Goal: Transaction & Acquisition: Purchase product/service

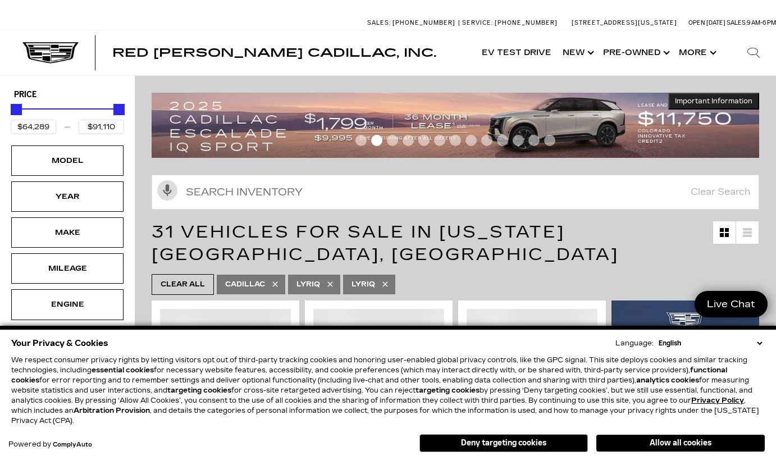
click at [760, 344] on select "English Spanish / Español English / United Kingdom Korean / 한국어 Vietnamese / Ti…" at bounding box center [710, 343] width 109 height 10
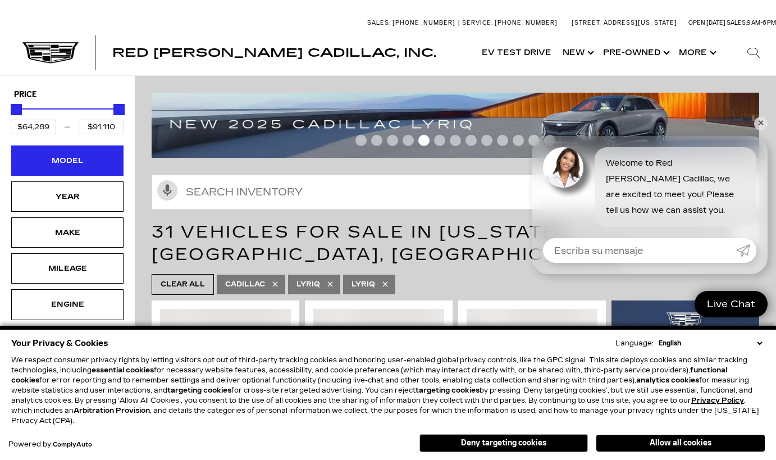
click at [75, 159] on div "Model" at bounding box center [67, 160] width 56 height 12
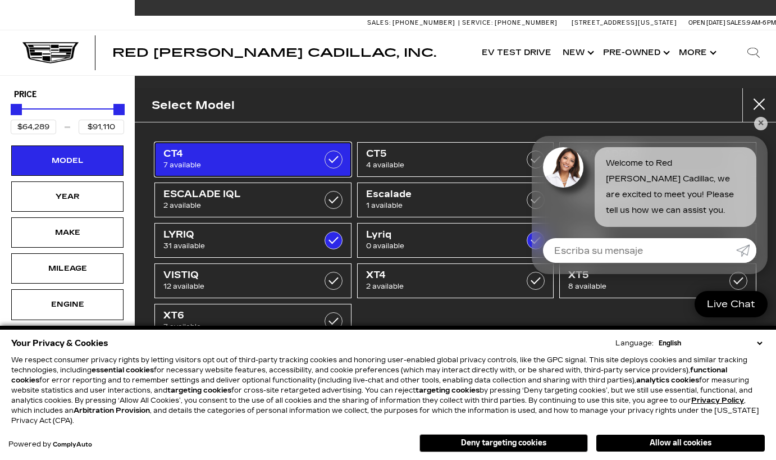
click at [224, 162] on span "7 available" at bounding box center [239, 164] width 152 height 11
type input "$45,985"
checkbox input "true"
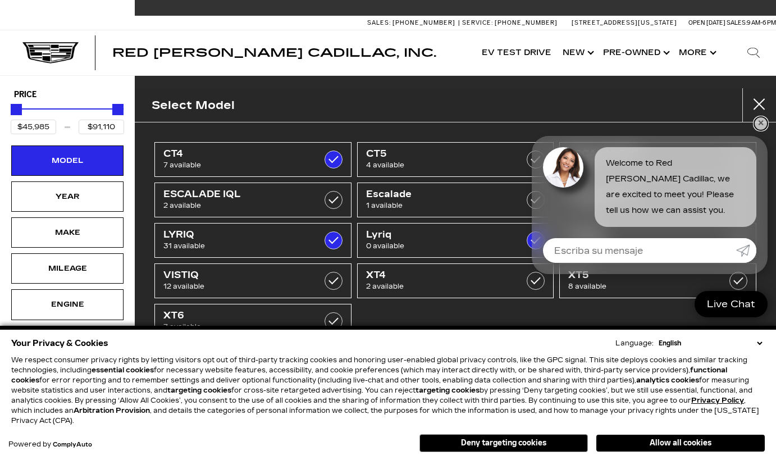
click at [765, 129] on link "✕" at bounding box center [760, 123] width 13 height 13
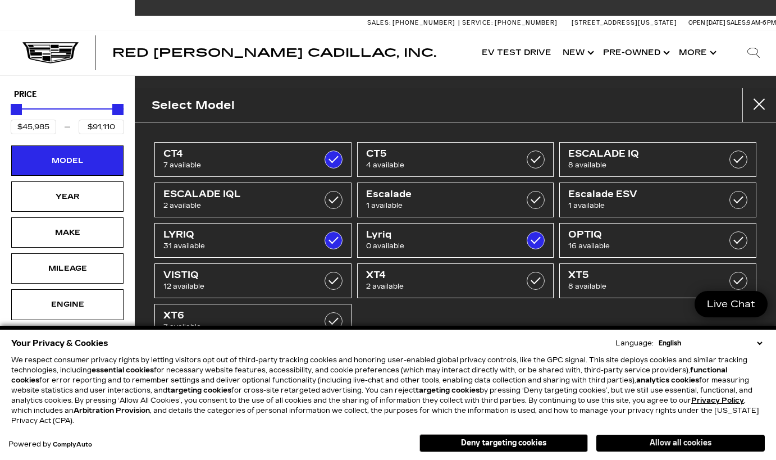
click at [650, 438] on button "Allow all cookies" at bounding box center [680, 443] width 168 height 17
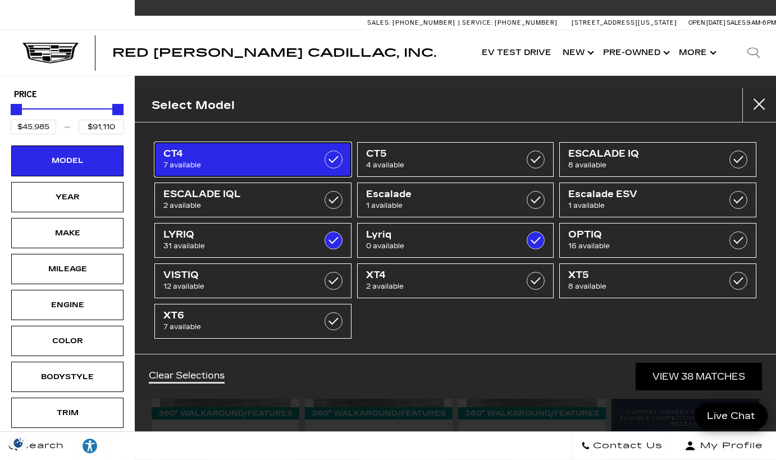
click at [269, 159] on span "7 available" at bounding box center [239, 164] width 152 height 11
type input "$64,289"
checkbox input "false"
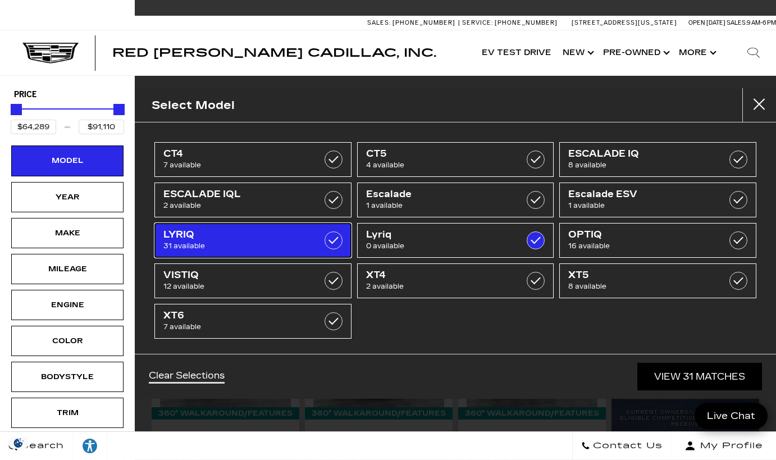
click at [280, 244] on span "31 available" at bounding box center [239, 245] width 152 height 11
checkbox input "false"
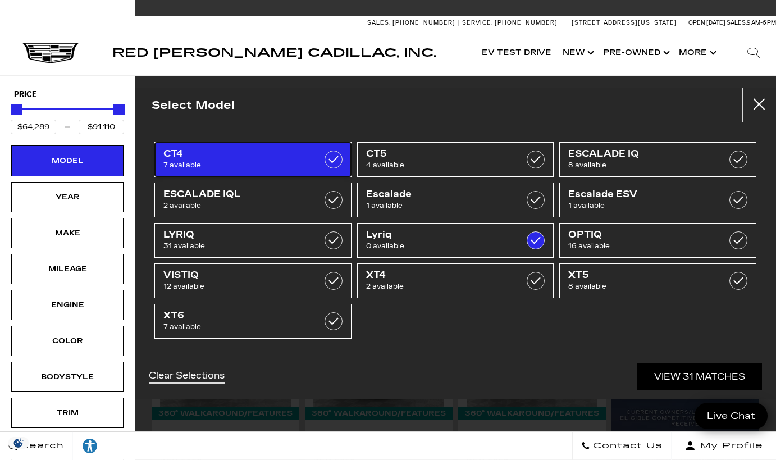
click at [304, 159] on span "7 available" at bounding box center [239, 164] width 152 height 11
type input "$45,985"
checkbox input "true"
click at [304, 159] on span "7 available" at bounding box center [239, 164] width 152 height 11
type input "$64,289"
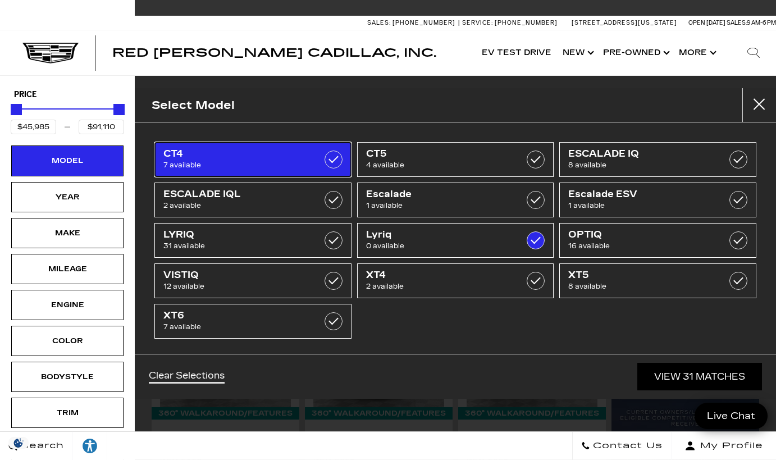
checkbox input "false"
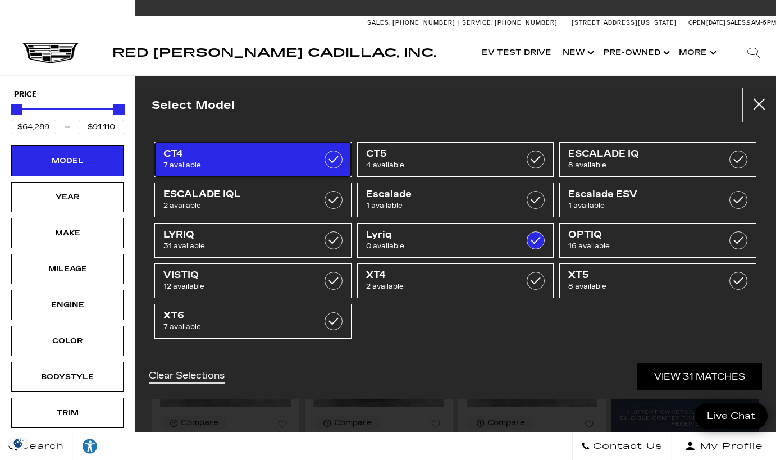
click at [304, 159] on span "7 available" at bounding box center [239, 164] width 152 height 11
type input "$45,985"
checkbox input "true"
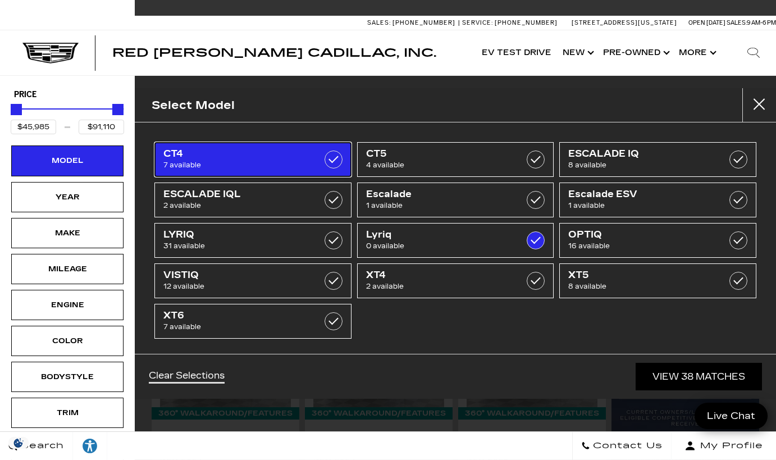
click at [304, 159] on span "7 available" at bounding box center [239, 164] width 152 height 11
type input "$64,289"
checkbox input "false"
click at [245, 167] on span "7 available" at bounding box center [239, 164] width 152 height 11
type input "$45,985"
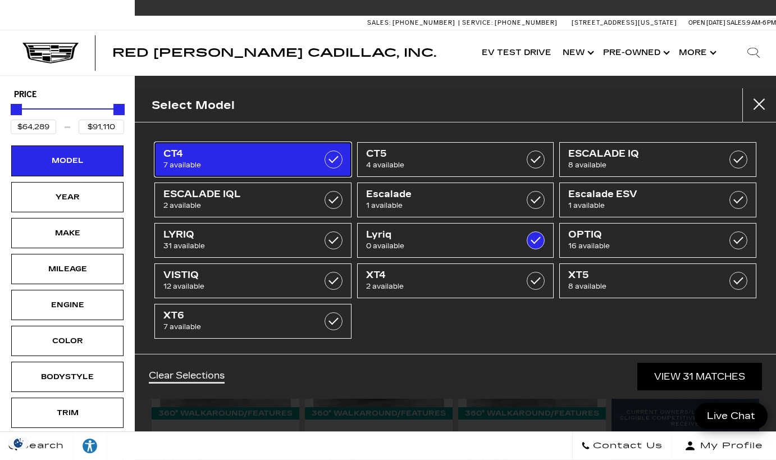
checkbox input "true"
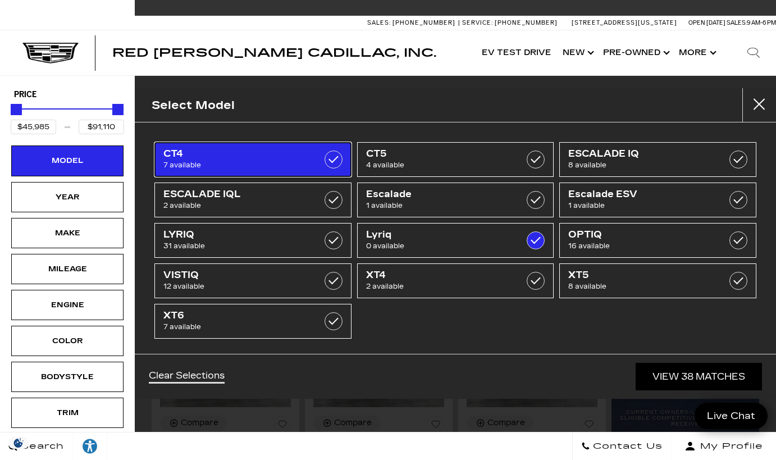
click at [245, 167] on span "7 available" at bounding box center [239, 164] width 152 height 11
type input "$64,289"
checkbox input "false"
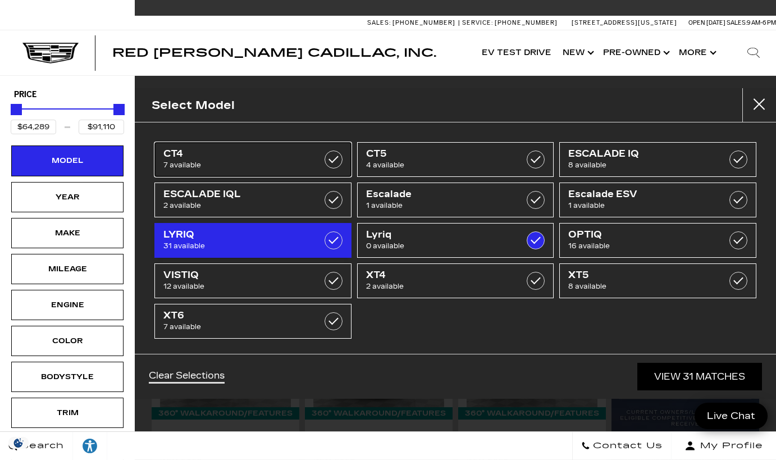
scroll to position [4, 0]
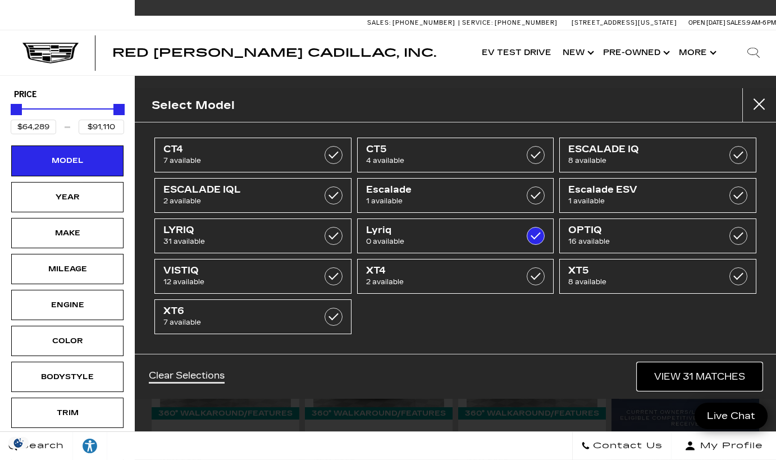
click at [662, 381] on link "View 31 Matches" at bounding box center [699, 377] width 125 height 28
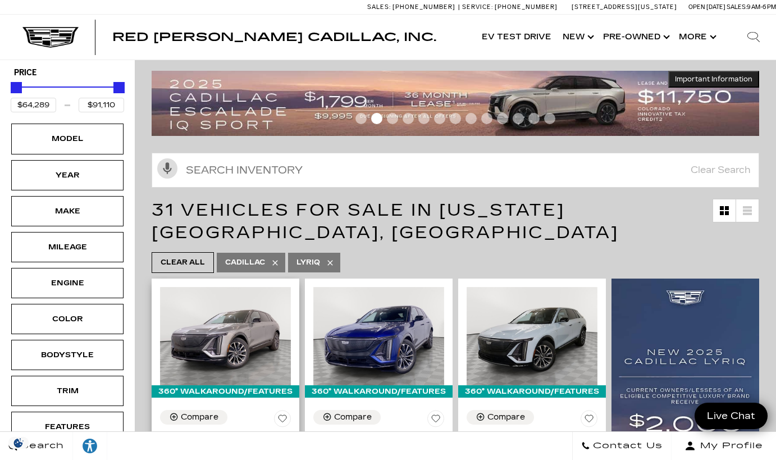
scroll to position [21, 0]
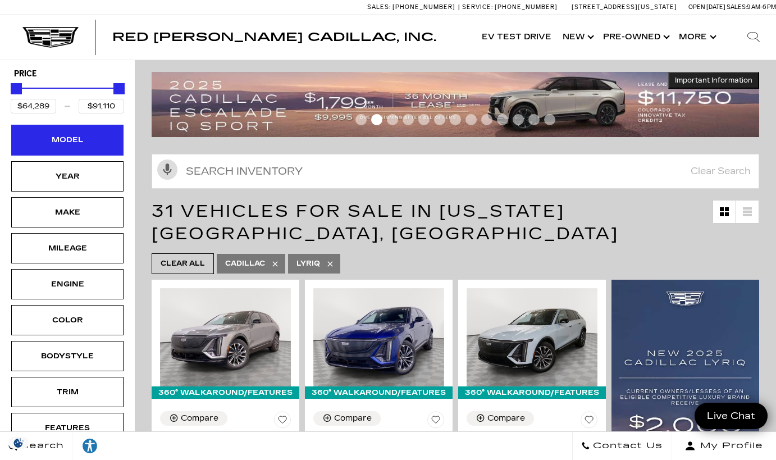
click at [86, 143] on div "Model" at bounding box center [67, 140] width 56 height 12
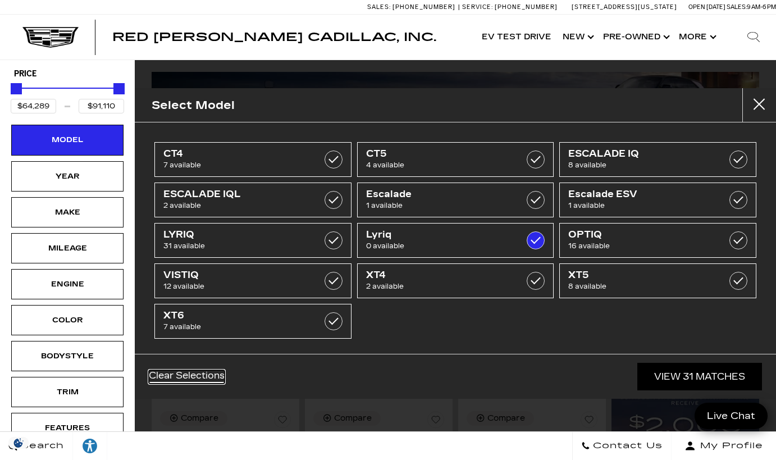
click at [189, 374] on link "Clear Selections" at bounding box center [187, 376] width 76 height 13
type input "$45,985"
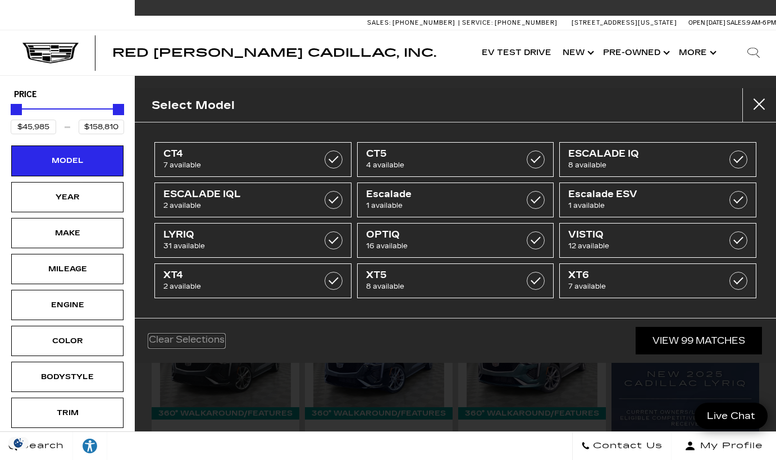
click at [194, 339] on link "Clear Selections" at bounding box center [187, 340] width 76 height 13
click at [768, 103] on button "Close" at bounding box center [759, 105] width 34 height 34
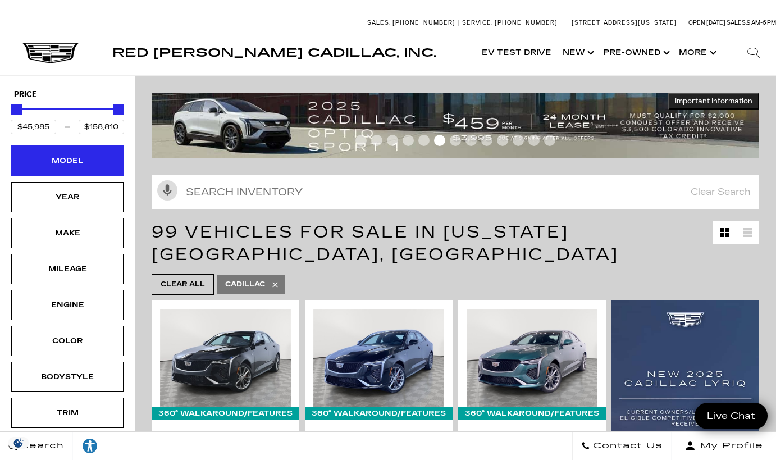
click at [80, 164] on div "Model" at bounding box center [67, 160] width 56 height 12
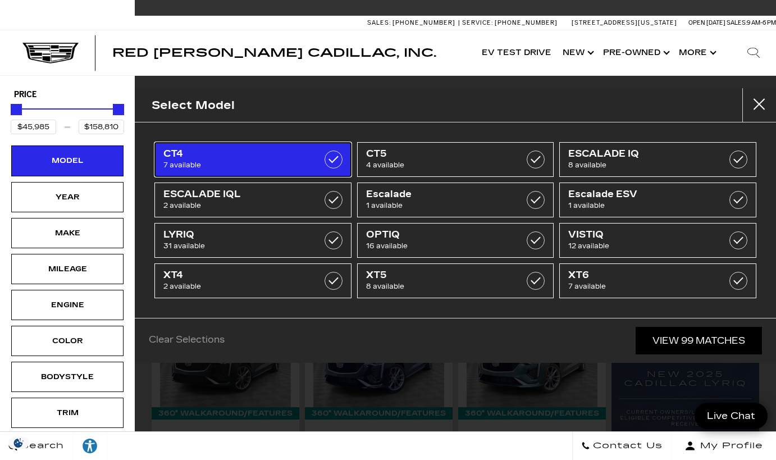
click at [293, 159] on span "7 available" at bounding box center [239, 164] width 152 height 11
type input "$53,735"
checkbox input "true"
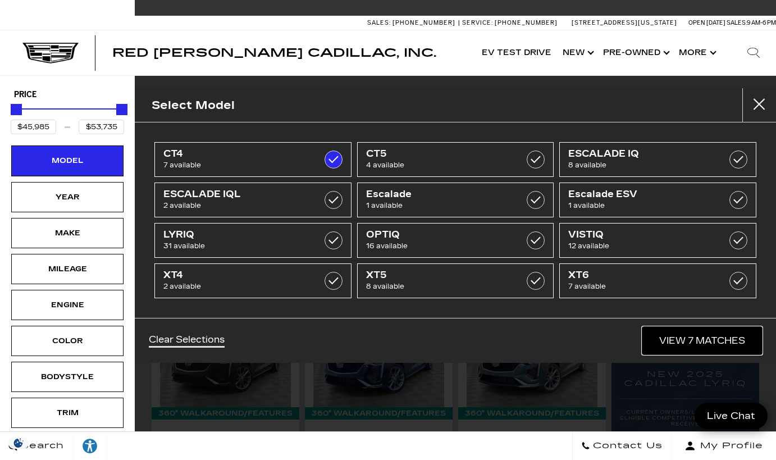
click at [673, 343] on link "View 7 Matches" at bounding box center [702, 341] width 120 height 28
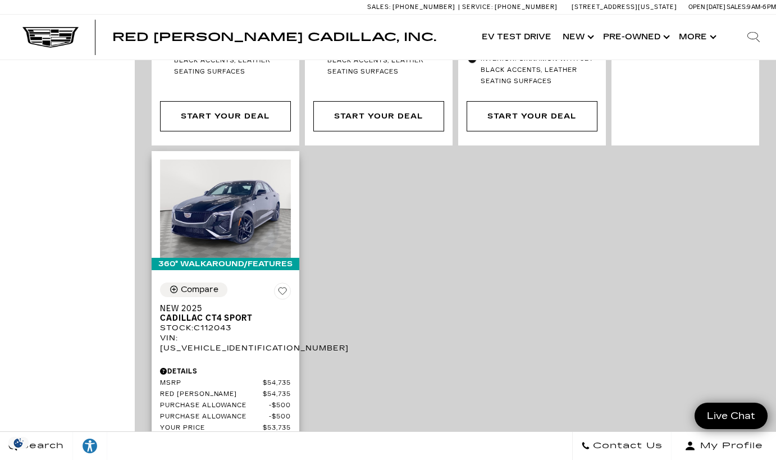
scroll to position [1154, 0]
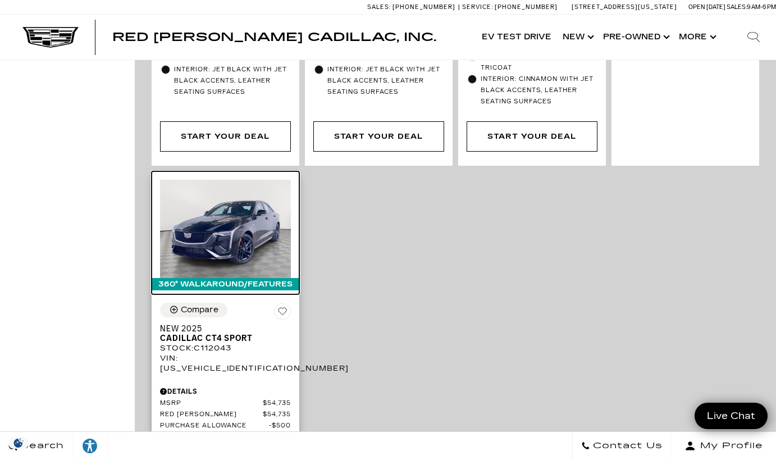
click at [226, 197] on img at bounding box center [225, 229] width 131 height 98
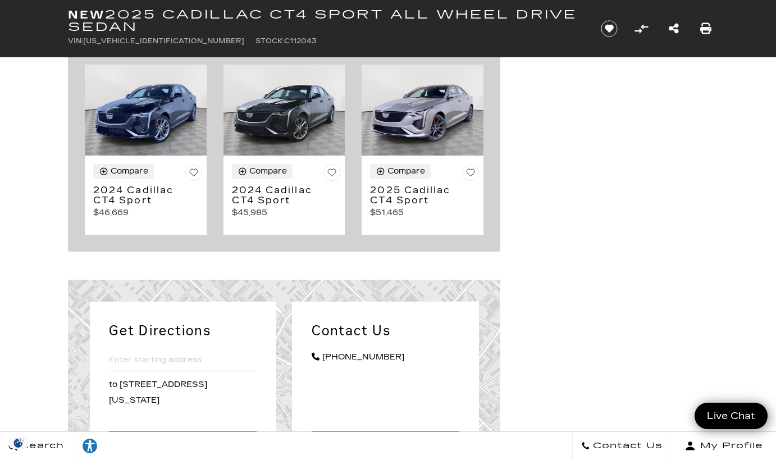
scroll to position [5777, 0]
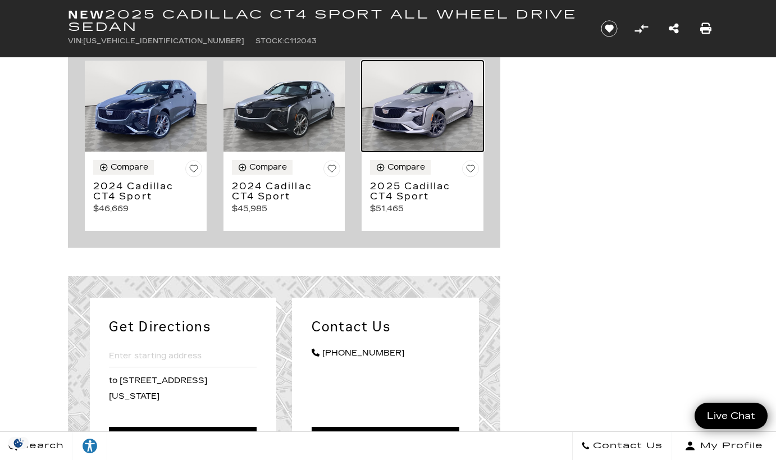
click at [433, 152] on img at bounding box center [423, 107] width 122 height 92
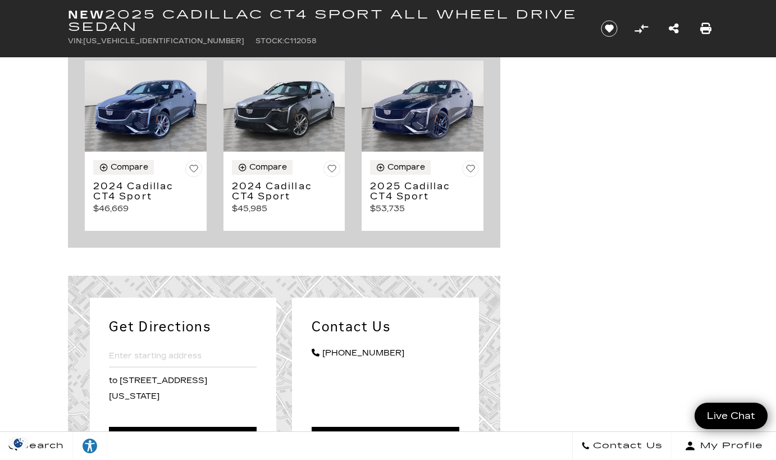
scroll to position [5516, 0]
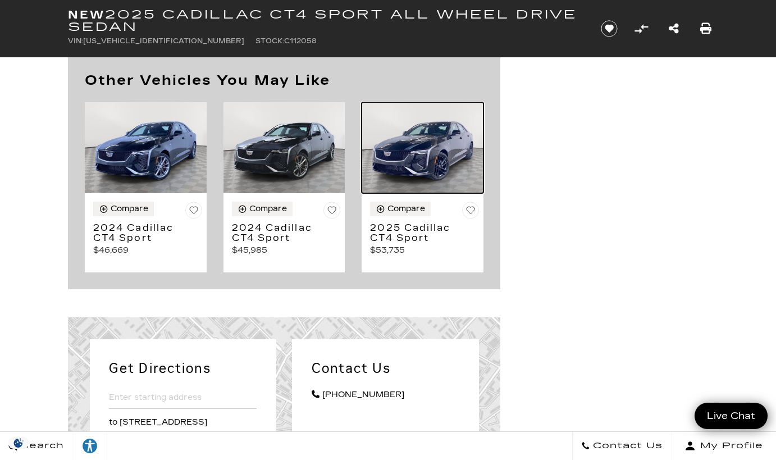
click at [437, 194] on img at bounding box center [423, 148] width 122 height 92
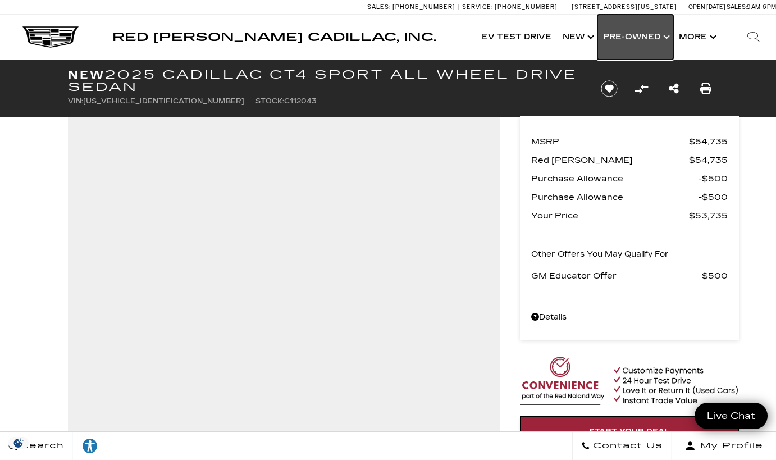
click at [621, 38] on link "Show Pre-Owned" at bounding box center [635, 37] width 76 height 45
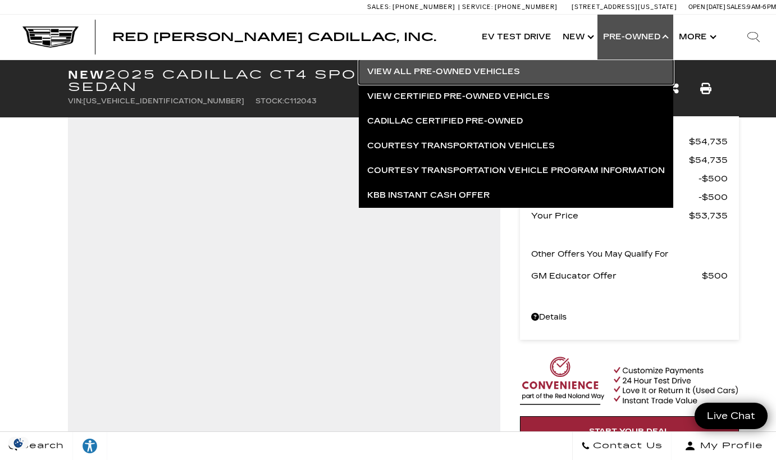
click at [513, 69] on link "View All Pre-Owned Vehicles" at bounding box center [516, 72] width 314 height 25
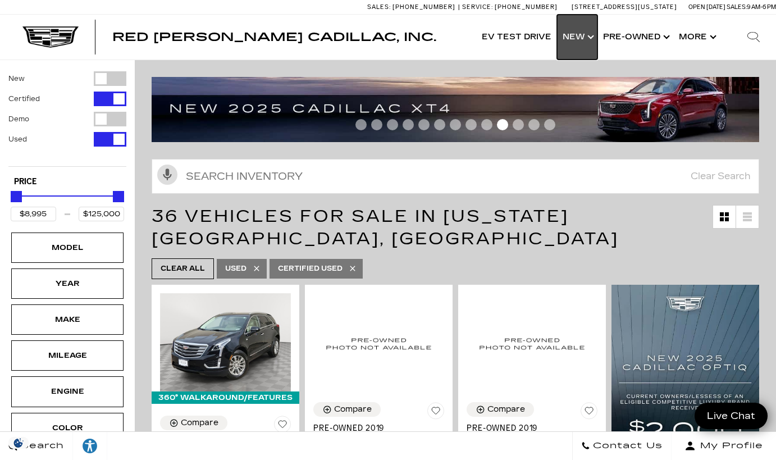
click at [579, 35] on link "Show New" at bounding box center [577, 37] width 40 height 45
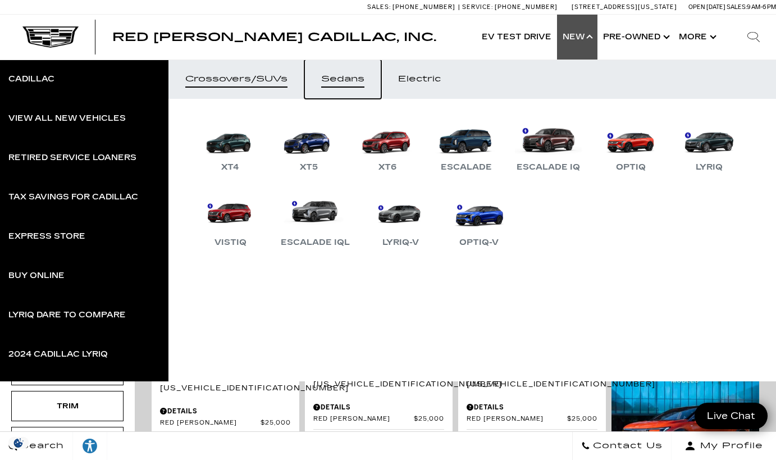
click at [339, 81] on div "Sedans" at bounding box center [342, 79] width 43 height 8
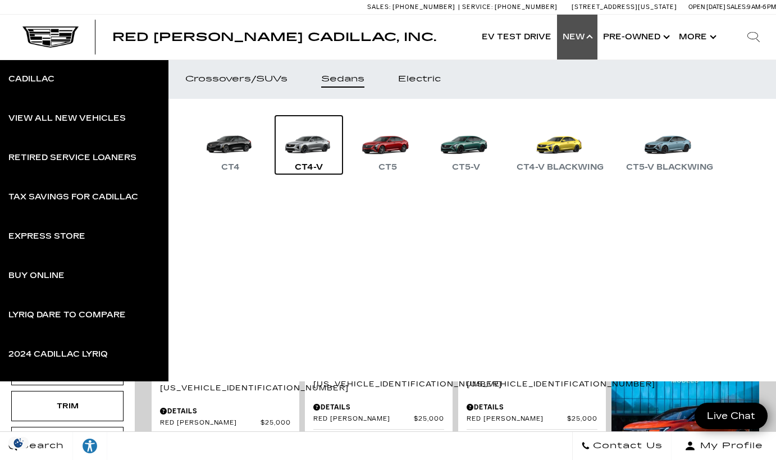
click at [306, 157] on link "CT4-V" at bounding box center [308, 145] width 67 height 58
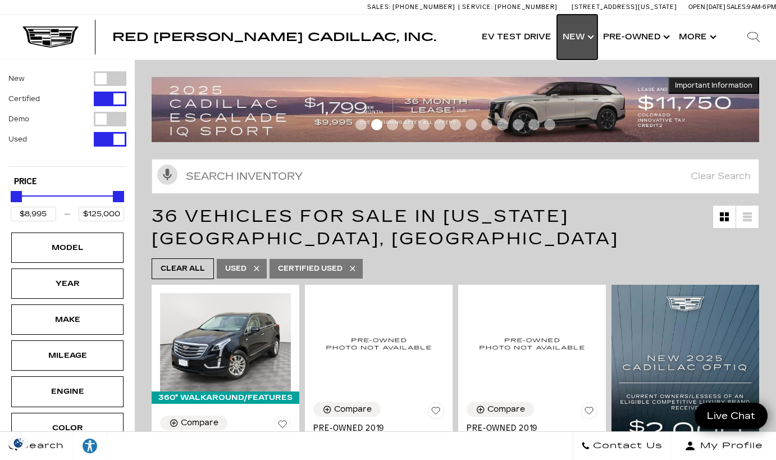
click at [581, 39] on link "Show New" at bounding box center [577, 37] width 40 height 45
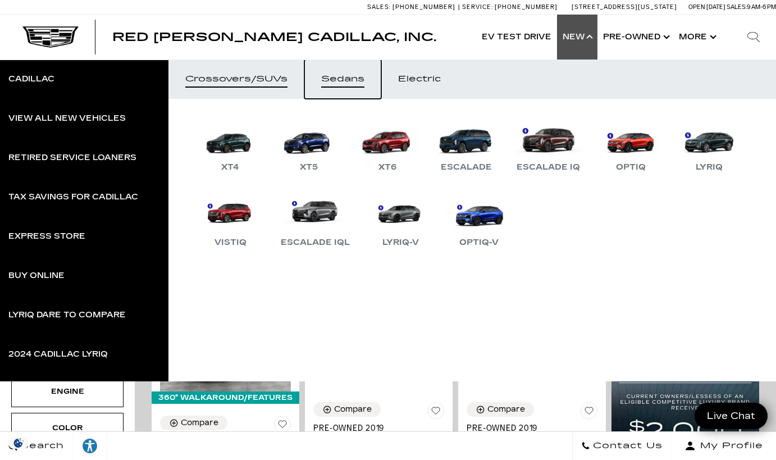
click at [338, 76] on div "Sedans" at bounding box center [342, 79] width 43 height 8
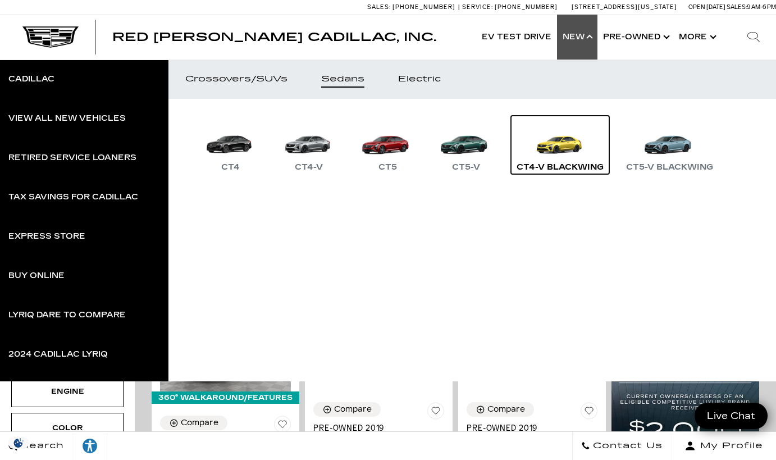
click at [547, 161] on div "CT4-V Blackwing" at bounding box center [560, 167] width 98 height 13
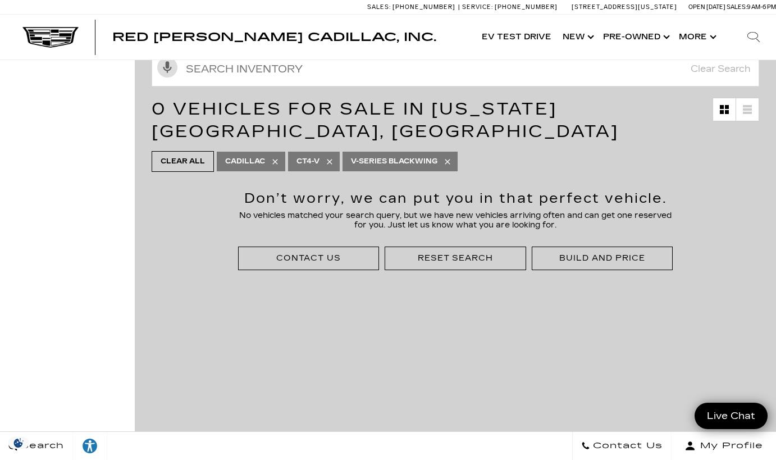
scroll to position [125, 0]
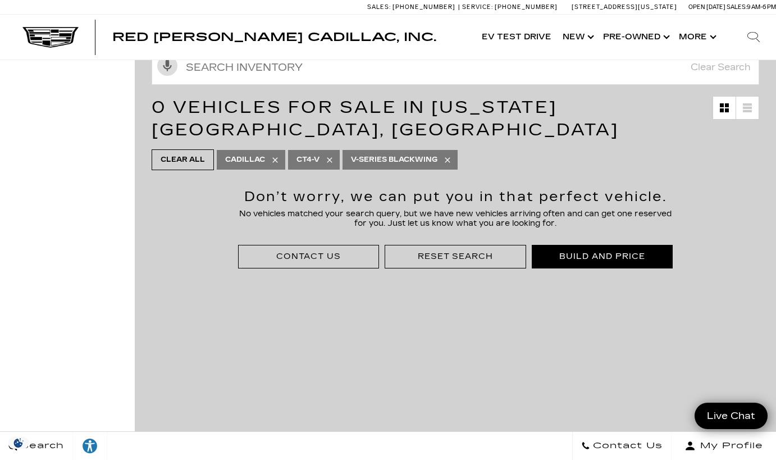
click at [579, 251] on div "Build and Price" at bounding box center [601, 256] width 85 height 11
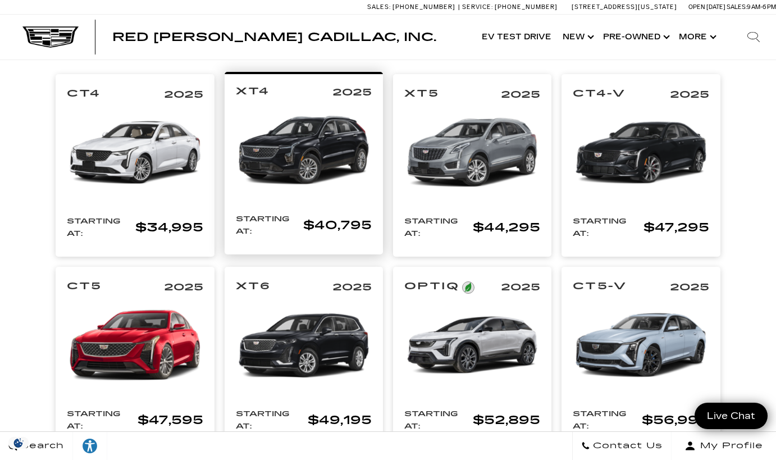
scroll to position [203, 0]
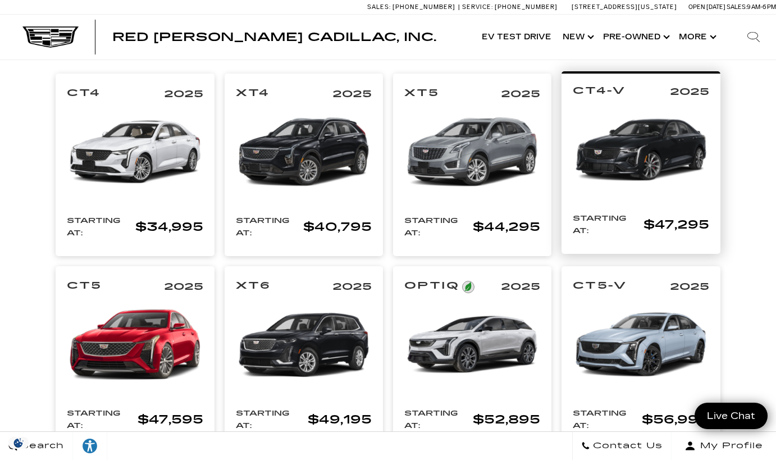
click at [647, 129] on img at bounding box center [641, 150] width 136 height 102
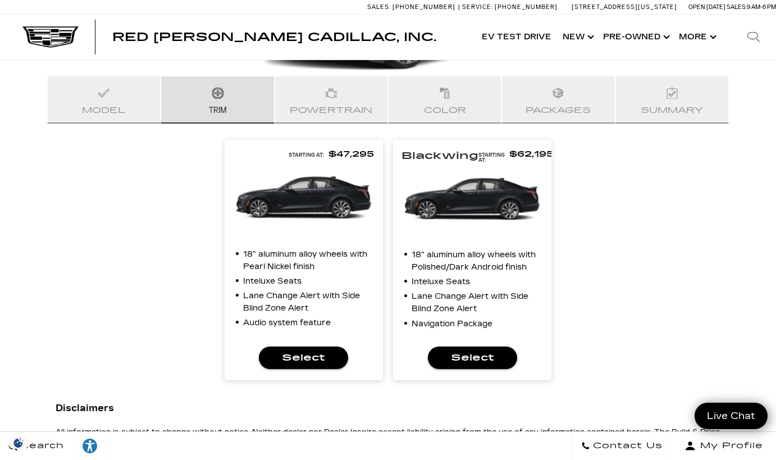
scroll to position [228, 0]
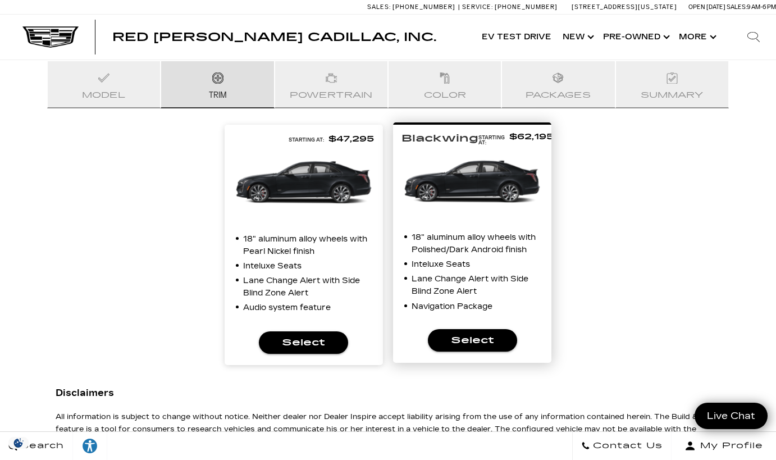
click at [464, 334] on span "Select" at bounding box center [472, 340] width 71 height 16
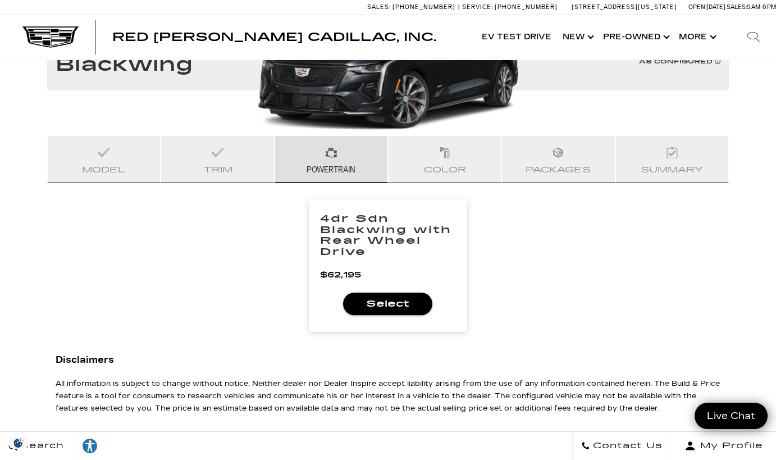
scroll to position [155, 0]
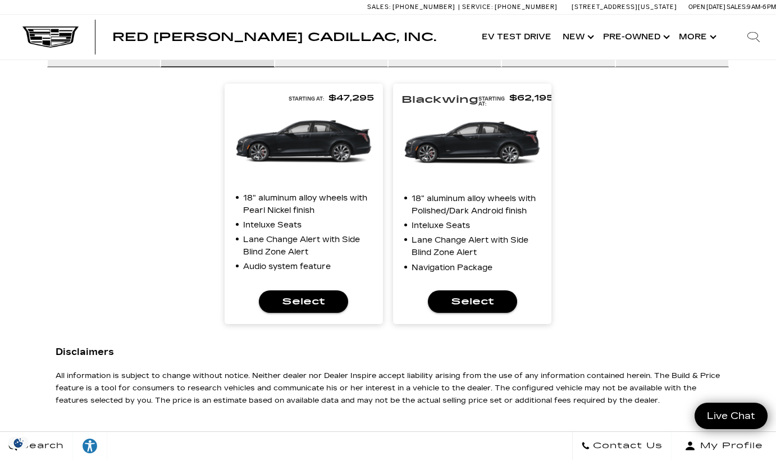
scroll to position [298, 0]
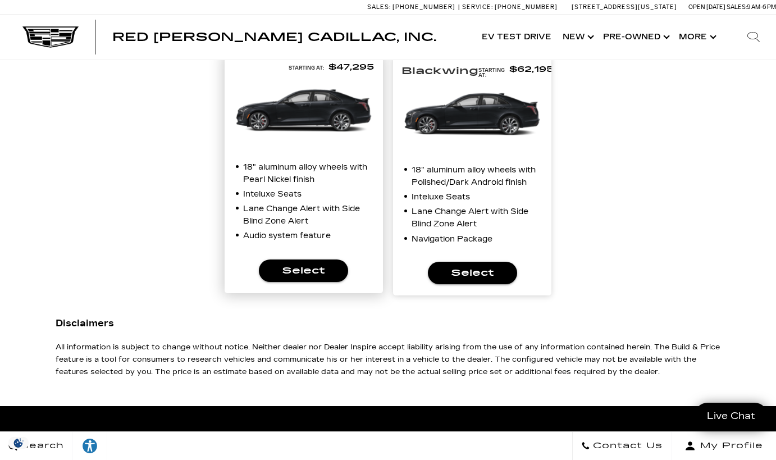
click at [296, 260] on button "Select" at bounding box center [303, 270] width 89 height 22
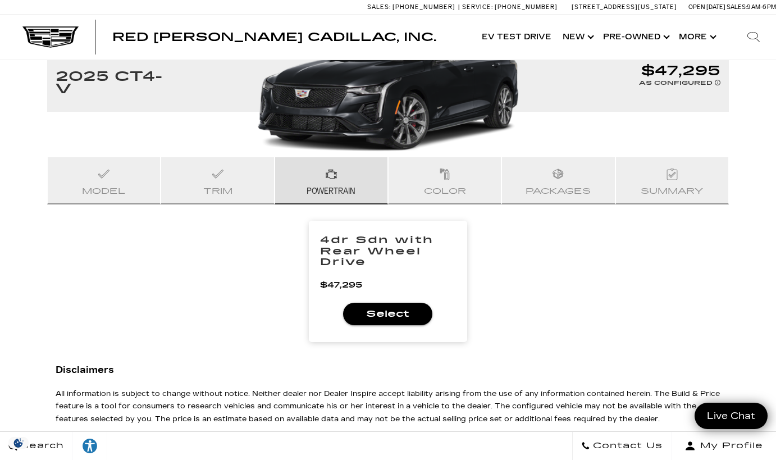
scroll to position [125, 0]
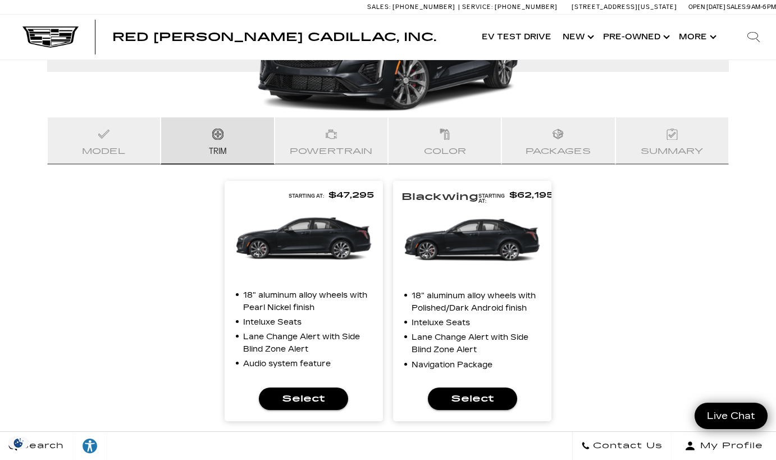
scroll to position [170, 0]
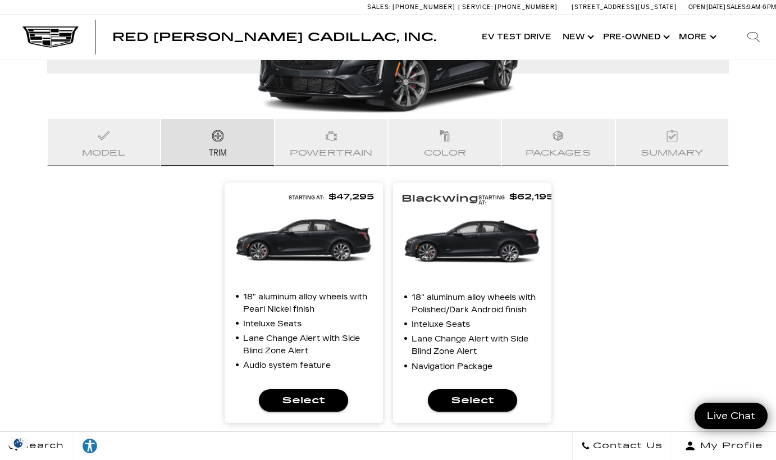
click at [125, 149] on span "Model" at bounding box center [104, 150] width 44 height 16
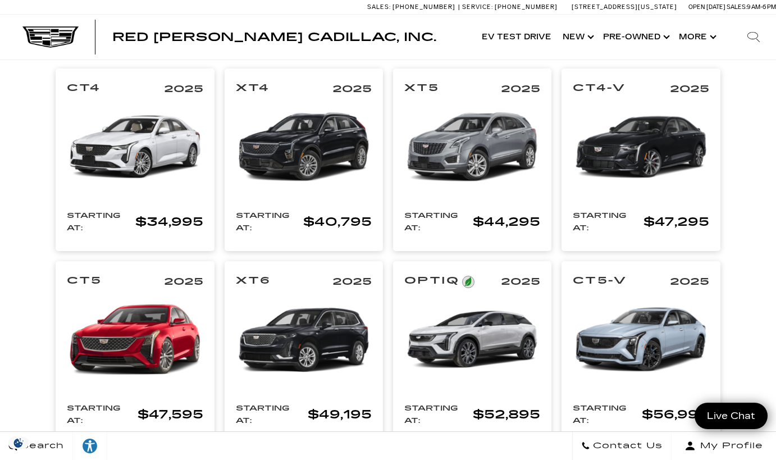
scroll to position [125, 0]
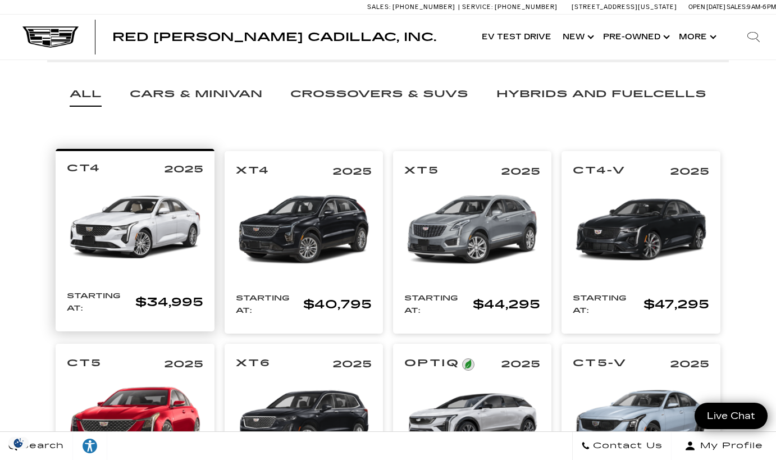
click at [144, 220] on img at bounding box center [135, 227] width 136 height 102
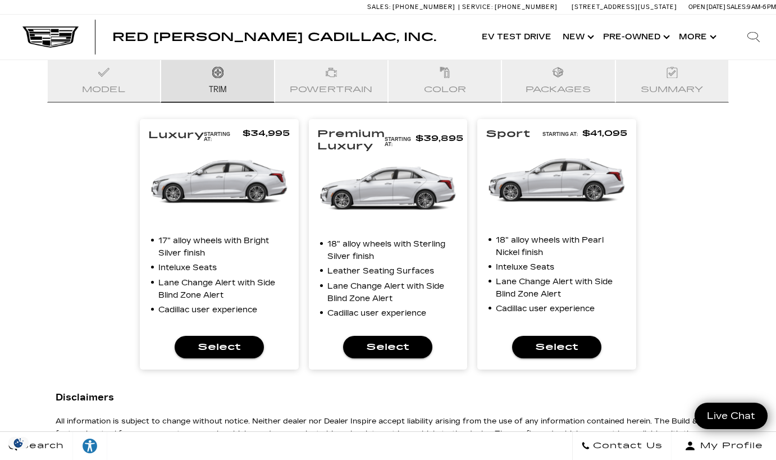
scroll to position [234, 0]
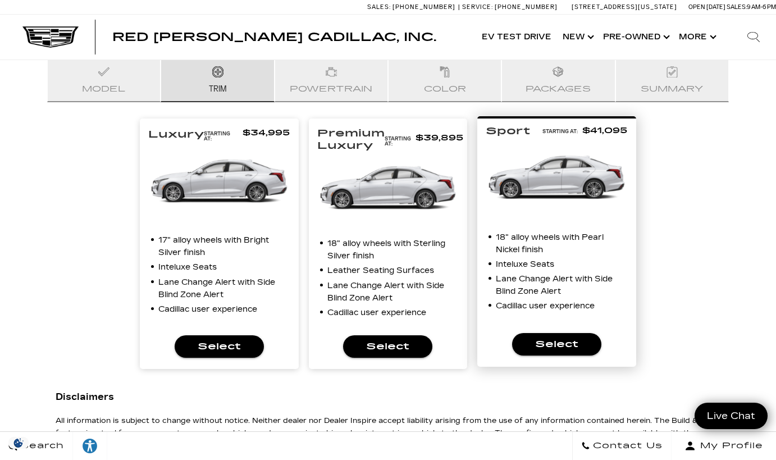
click at [548, 341] on span "Select" at bounding box center [556, 344] width 71 height 16
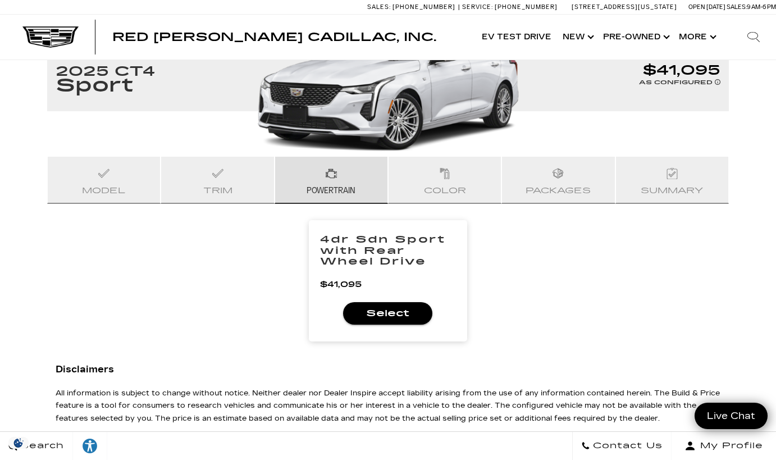
scroll to position [125, 0]
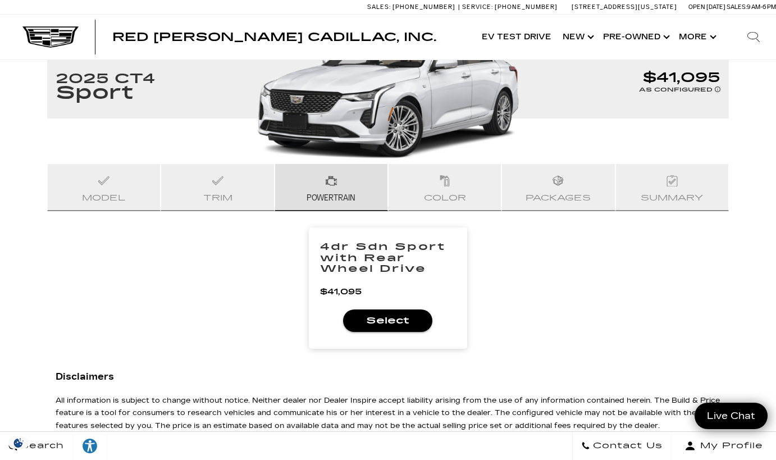
scroll to position [254, 0]
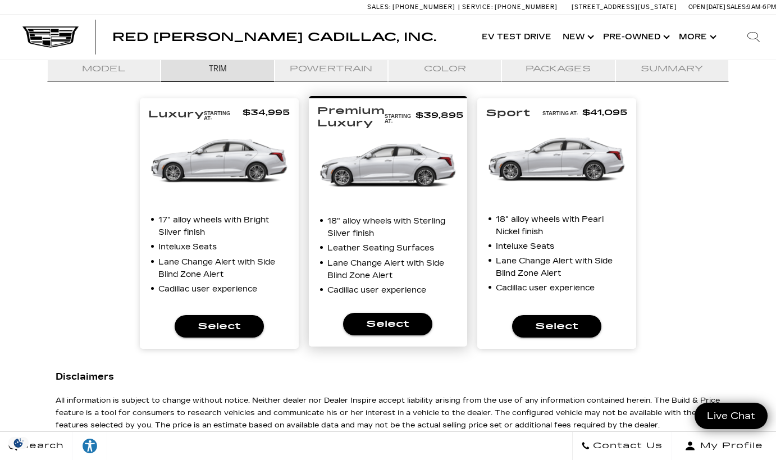
click at [385, 319] on span "Select" at bounding box center [387, 324] width 71 height 16
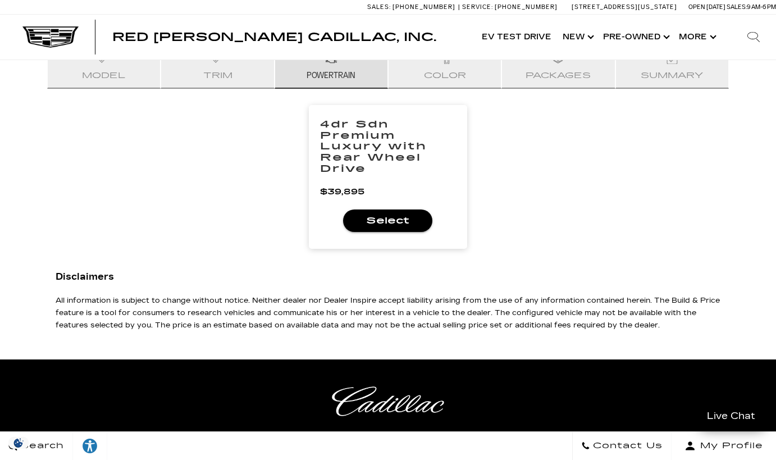
scroll to position [125, 0]
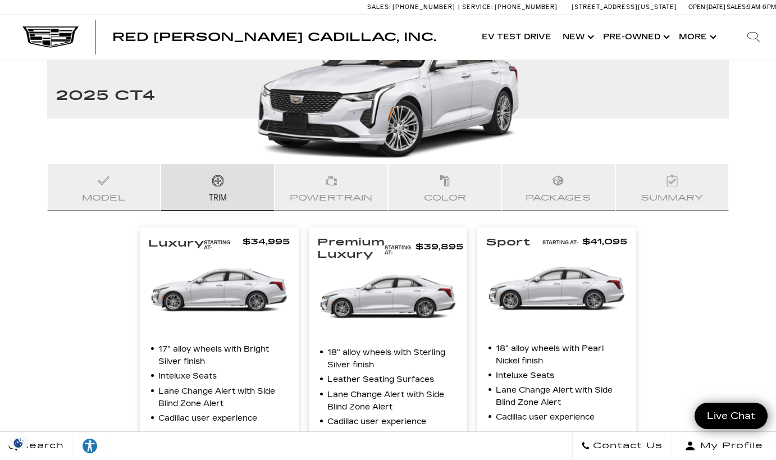
scroll to position [225, 0]
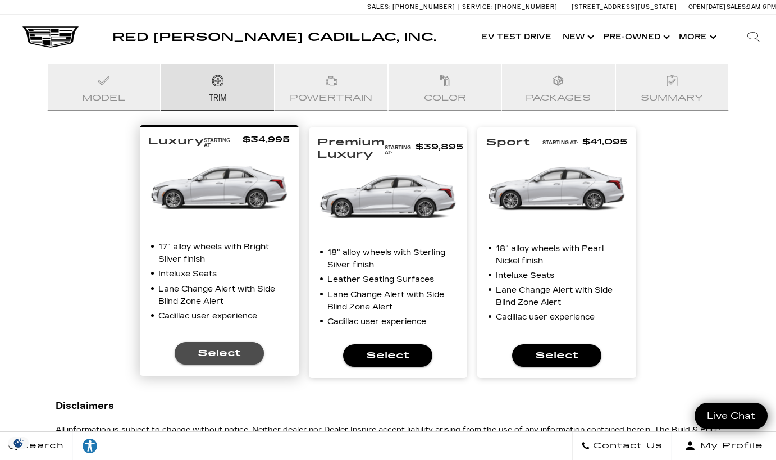
click at [221, 348] on span "Select" at bounding box center [219, 353] width 71 height 16
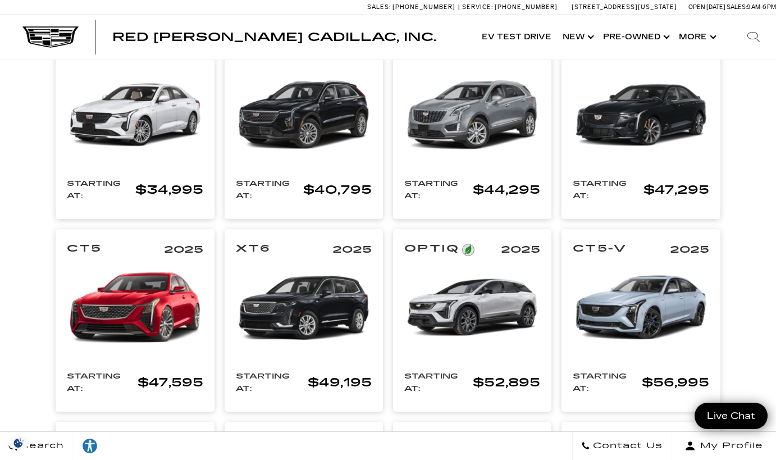
scroll to position [238, 0]
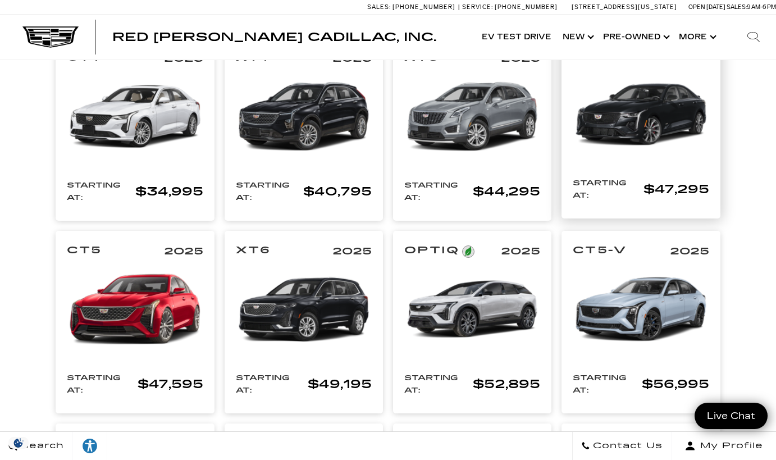
click at [641, 135] on img at bounding box center [641, 114] width 136 height 102
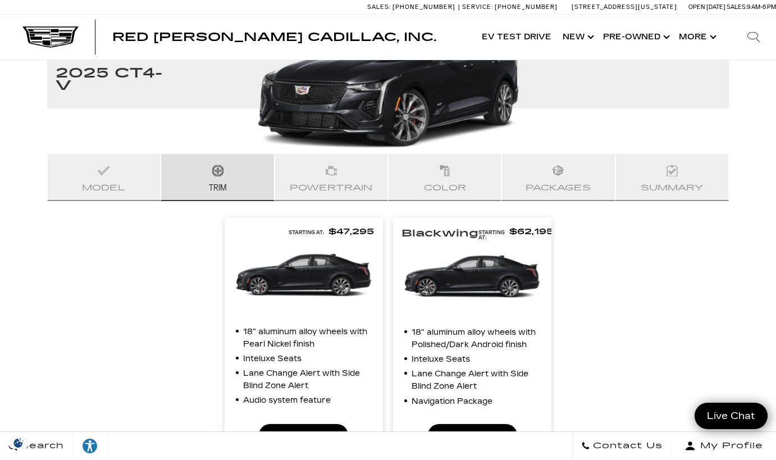
scroll to position [125, 0]
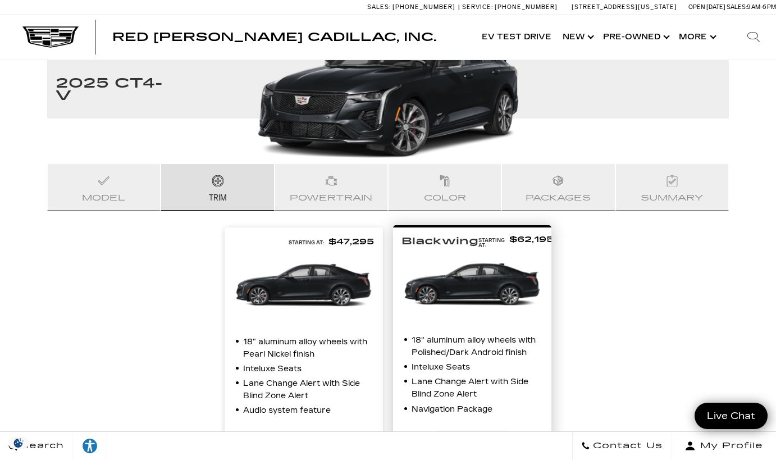
click at [499, 311] on img at bounding box center [472, 284] width 142 height 106
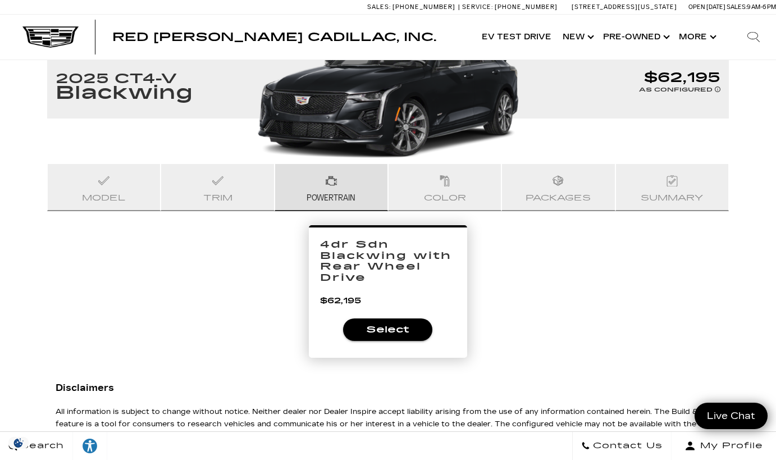
click at [404, 322] on span "Select" at bounding box center [387, 330] width 71 height 16
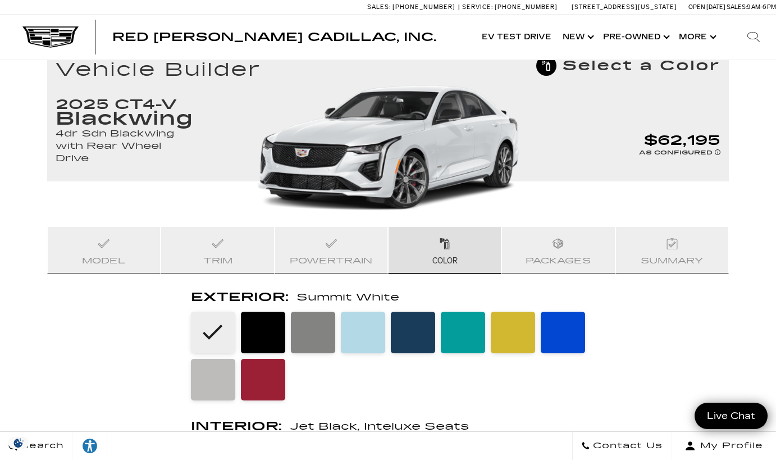
scroll to position [72, 0]
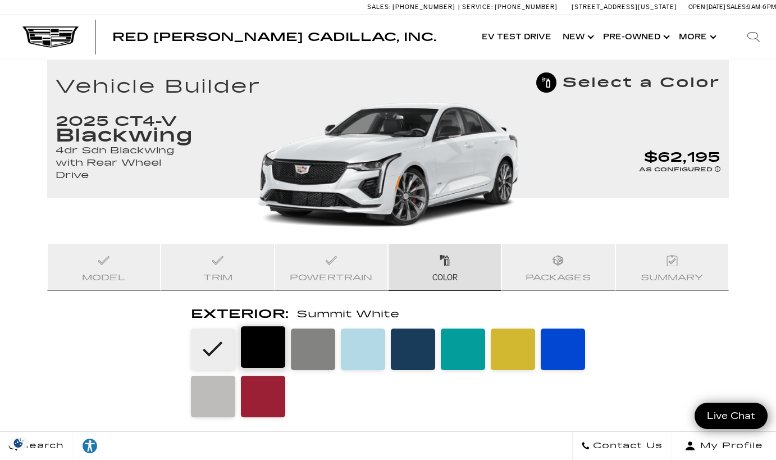
click at [271, 355] on li at bounding box center [263, 347] width 44 height 42
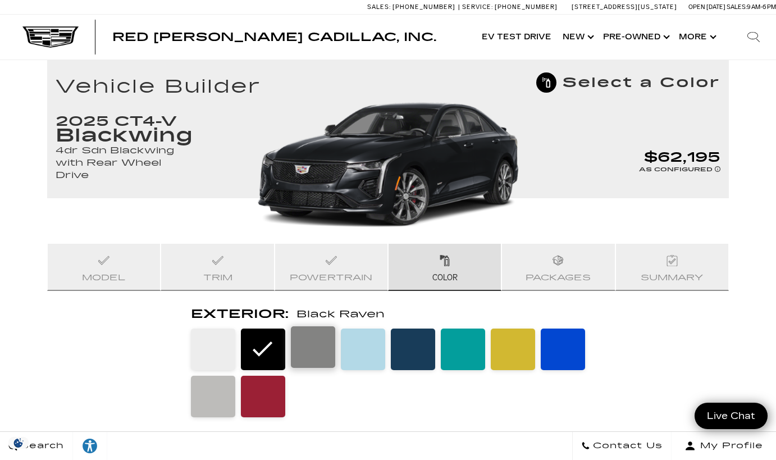
click at [309, 357] on li at bounding box center [313, 347] width 44 height 42
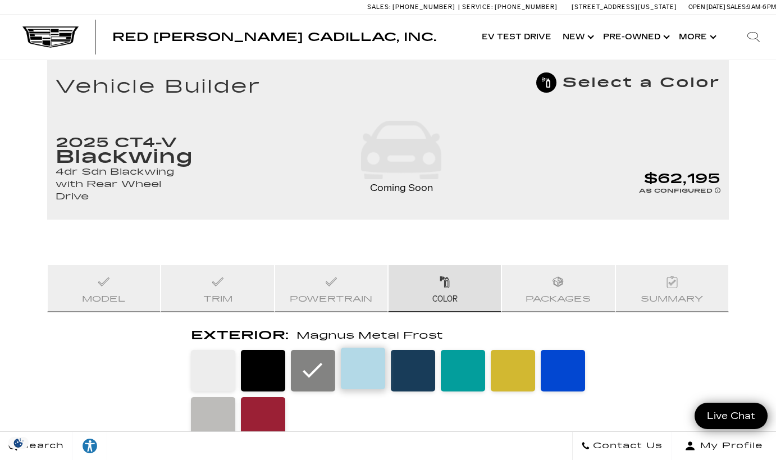
click at [371, 377] on li at bounding box center [363, 369] width 44 height 42
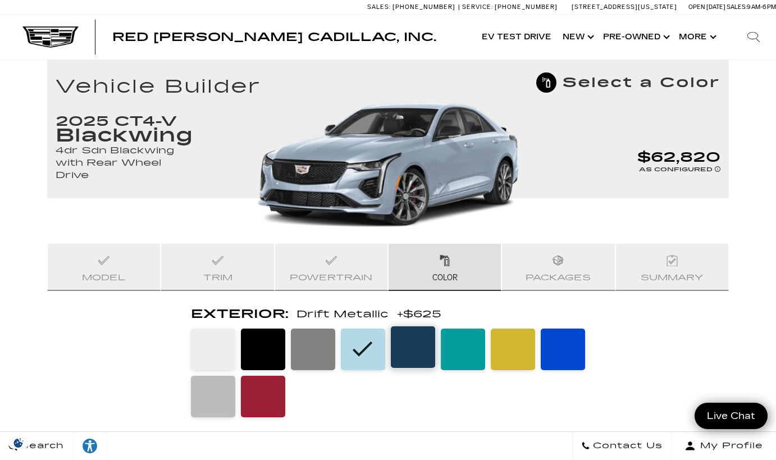
click at [403, 362] on li at bounding box center [413, 347] width 44 height 42
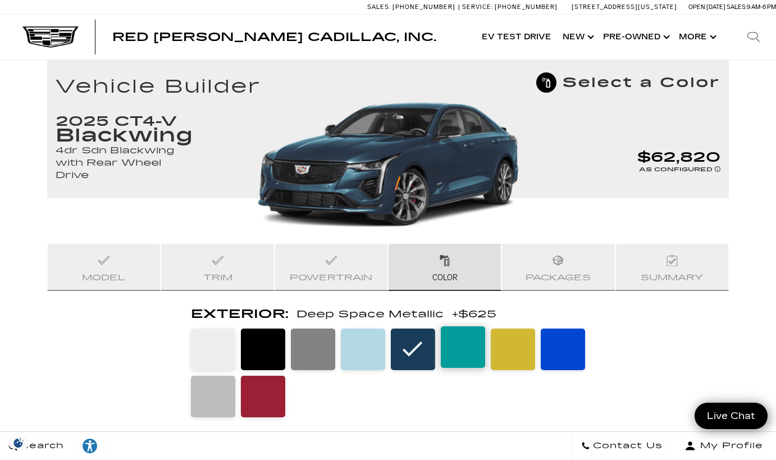
click at [454, 359] on li at bounding box center [463, 347] width 44 height 42
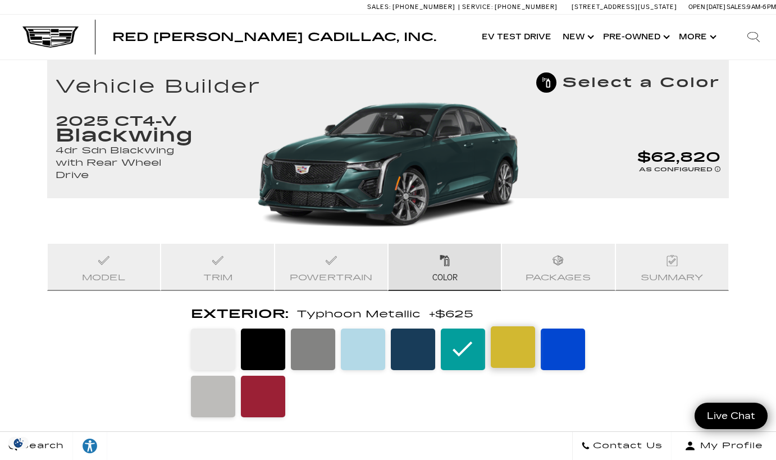
click at [507, 365] on li at bounding box center [513, 347] width 44 height 42
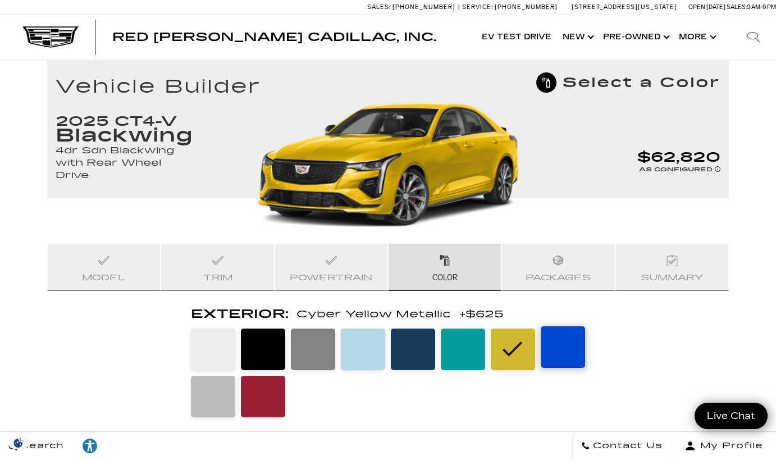
click at [565, 359] on li at bounding box center [563, 347] width 44 height 42
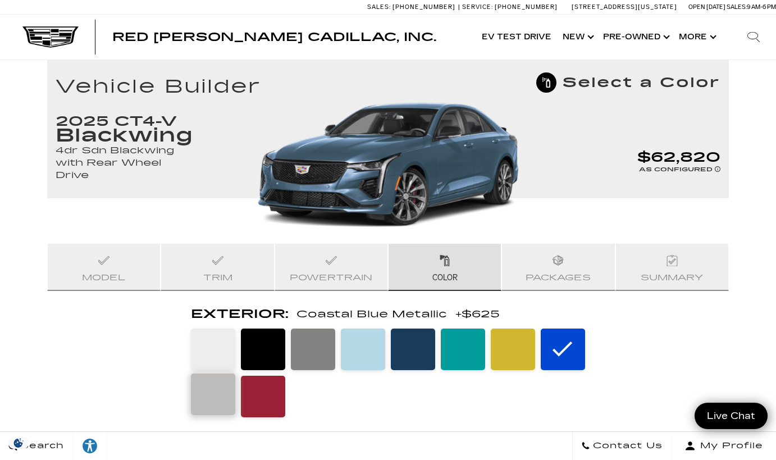
click at [217, 400] on li at bounding box center [213, 394] width 44 height 42
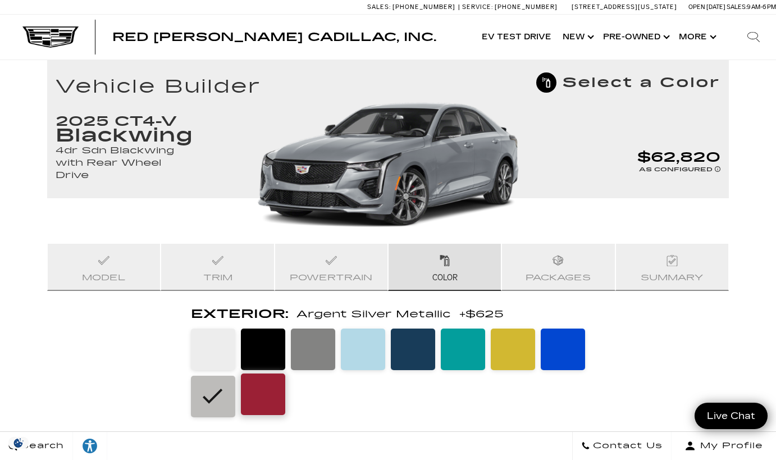
click at [261, 398] on li at bounding box center [263, 394] width 44 height 42
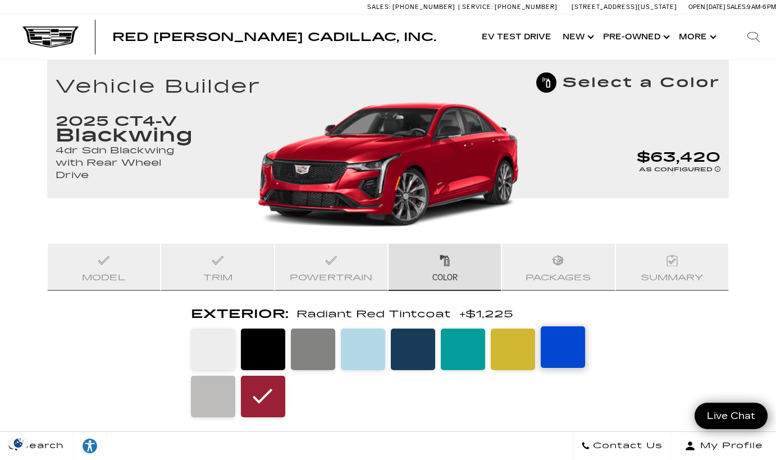
click at [552, 352] on li at bounding box center [563, 347] width 44 height 42
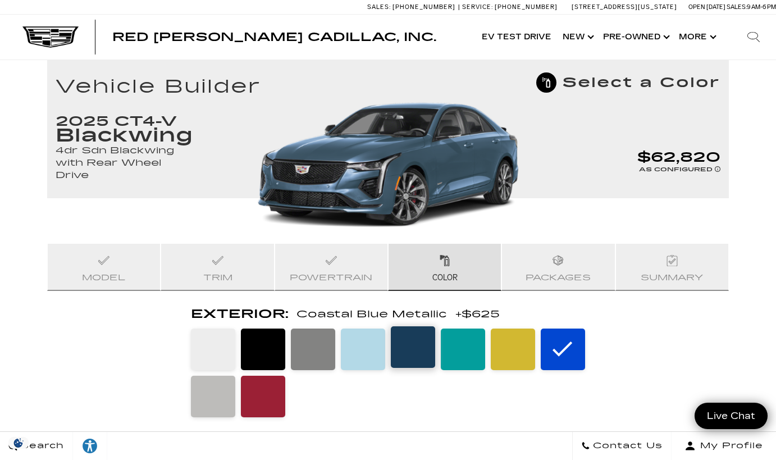
click at [408, 362] on li at bounding box center [413, 347] width 44 height 42
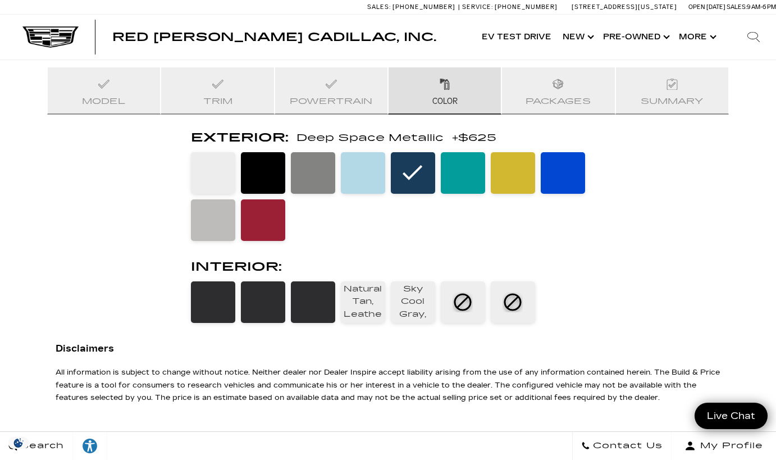
scroll to position [250, 0]
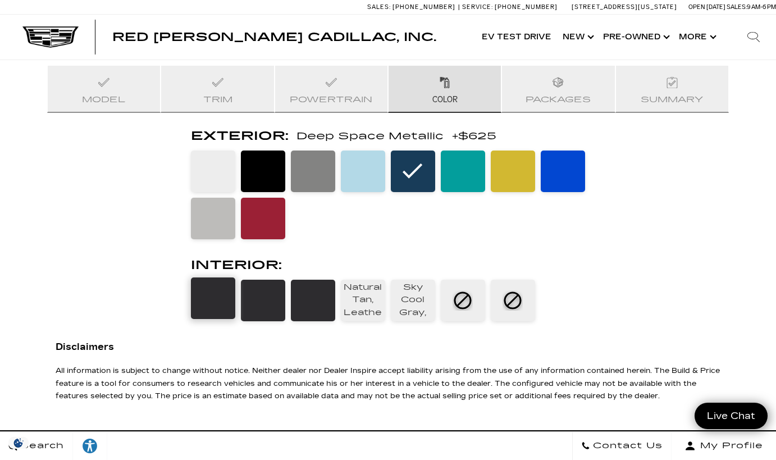
click at [213, 293] on li at bounding box center [213, 298] width 44 height 42
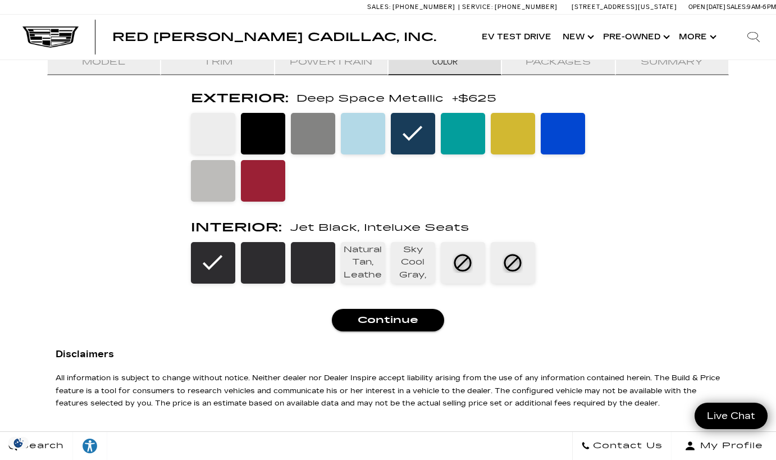
scroll to position [298, 0]
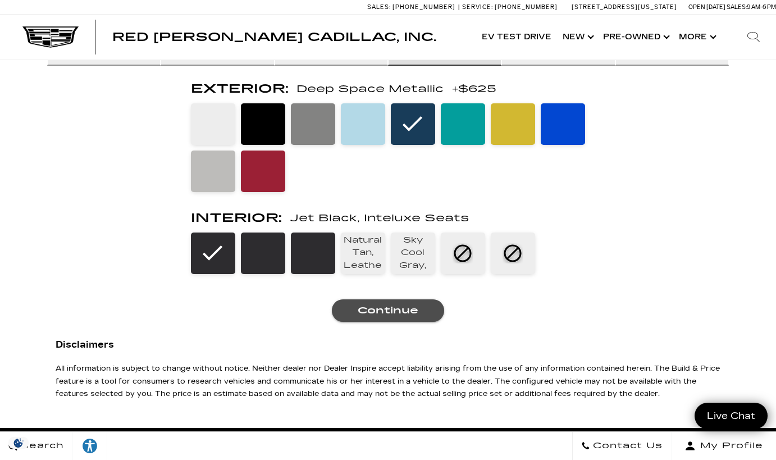
click at [407, 317] on span "Continue" at bounding box center [388, 311] width 94 height 16
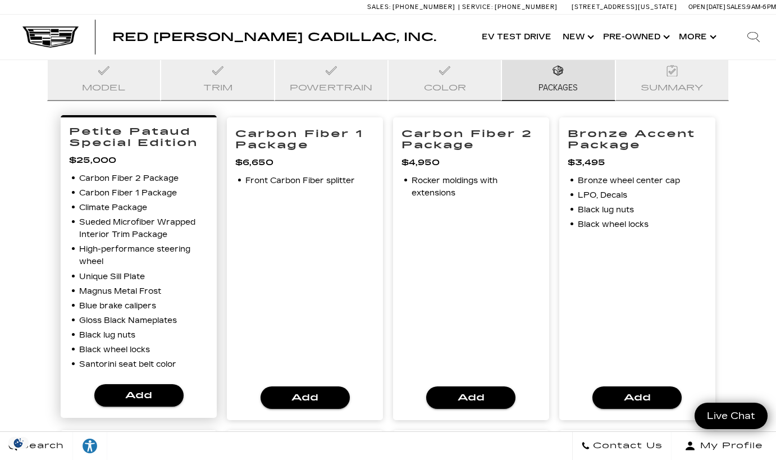
scroll to position [266, 0]
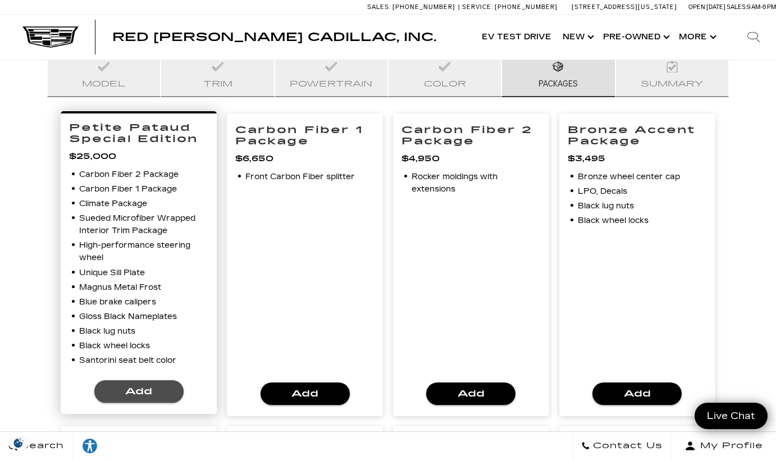
click at [144, 389] on span "Add" at bounding box center [138, 392] width 71 height 16
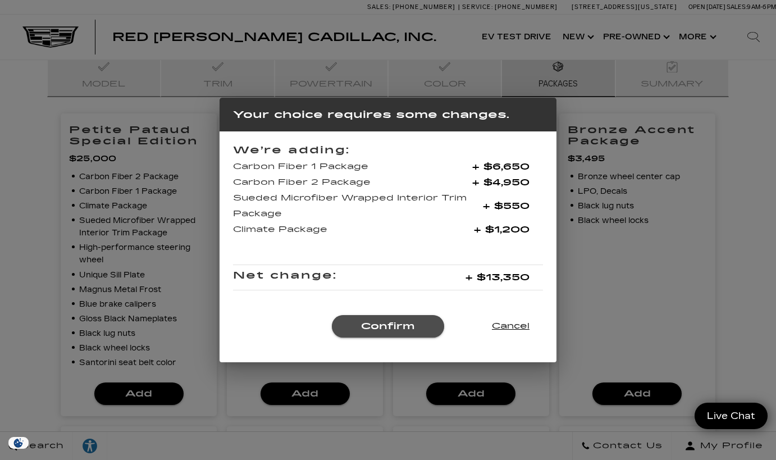
click at [390, 327] on span "Confirm" at bounding box center [388, 326] width 94 height 16
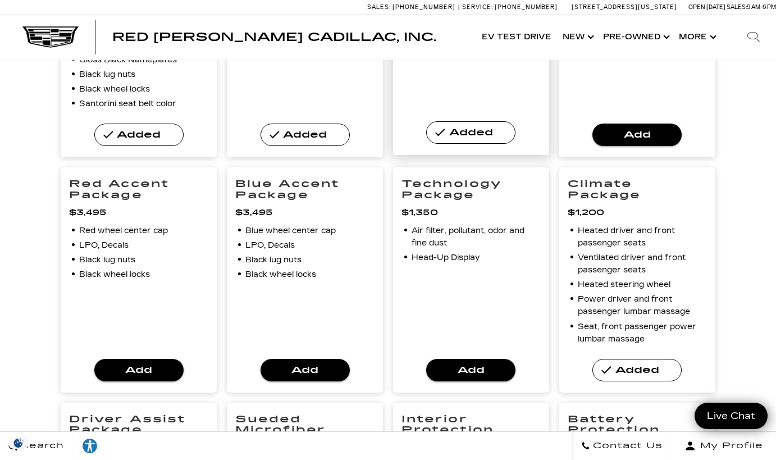
scroll to position [593, 0]
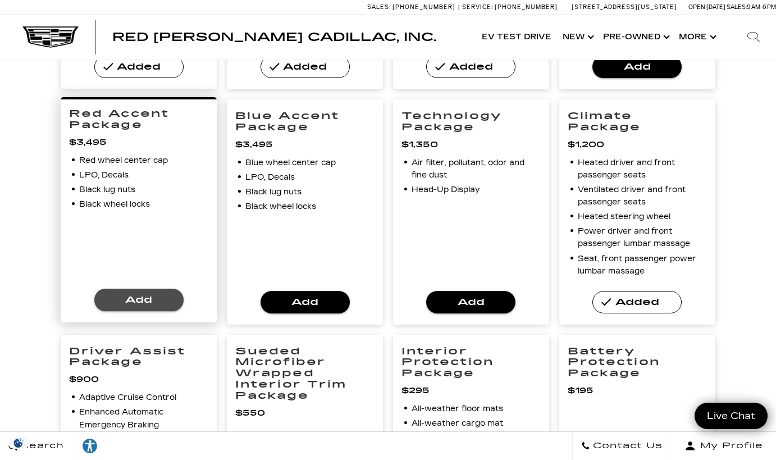
click at [148, 295] on span "Add" at bounding box center [138, 300] width 71 height 16
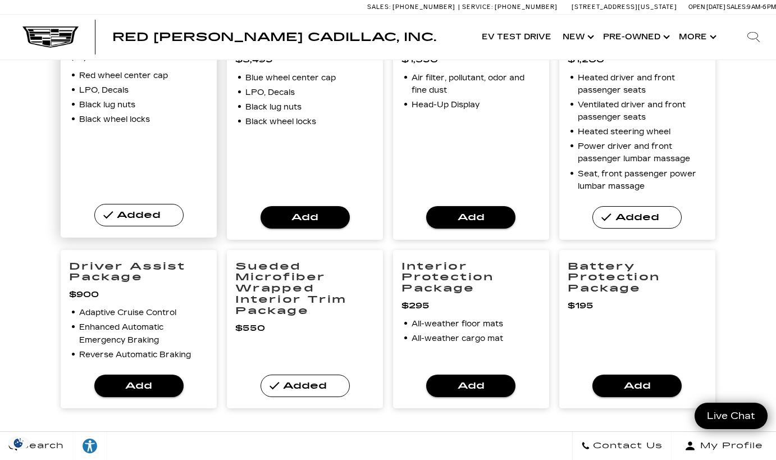
scroll to position [674, 0]
